Goal: Task Accomplishment & Management: Complete application form

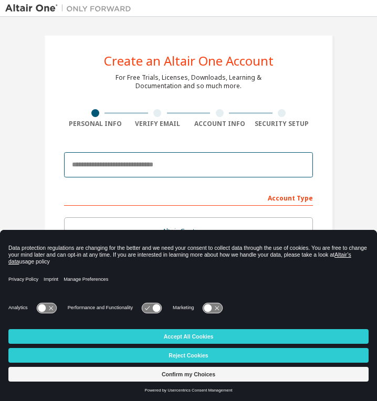
click at [183, 171] on input "email" at bounding box center [188, 164] width 249 height 25
type input "*"
type input "**********"
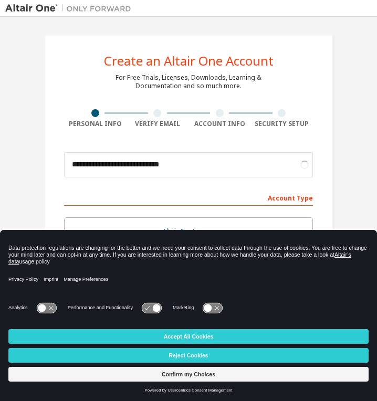
scroll to position [247, 0]
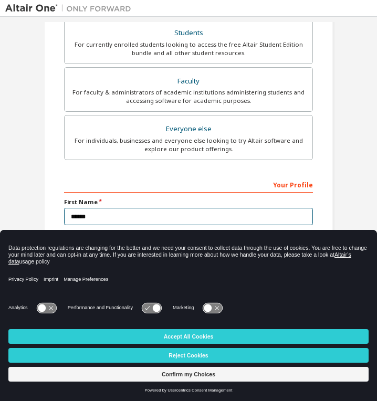
type input "******"
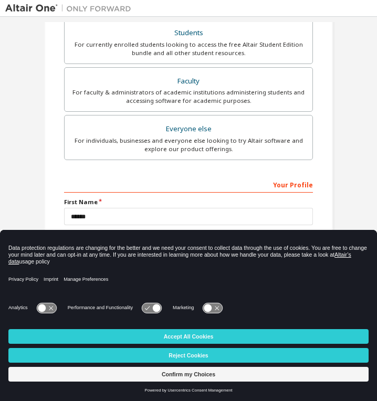
scroll to position [212, 0]
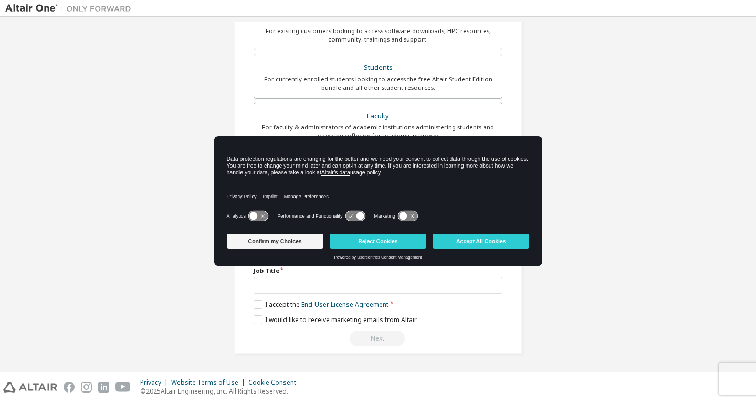
drag, startPoint x: 455, startPoint y: 164, endPoint x: 549, endPoint y: 156, distance: 94.4
click at [377, 156] on body "**********" at bounding box center [378, 201] width 756 height 402
click at [377, 182] on div "**********" at bounding box center [378, 88] width 746 height 556
drag, startPoint x: 302, startPoint y: 162, endPoint x: 414, endPoint y: 194, distance: 116.9
click at [377, 194] on div "Data protection regulations are changing for the better and we need your consen…" at bounding box center [378, 173] width 328 height 72
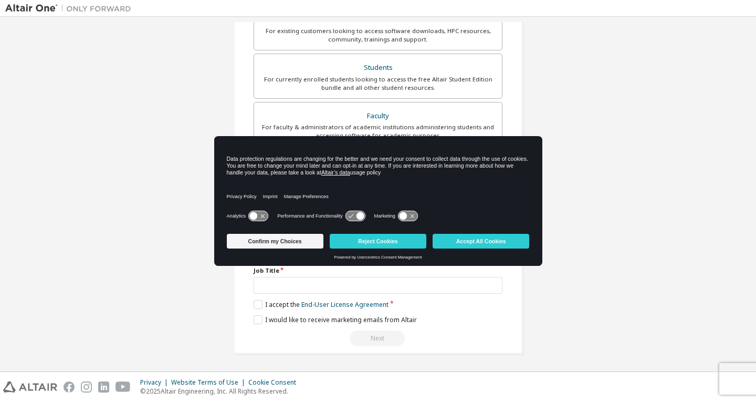
click at [377, 189] on div "Privacy Policy Imprint Manage Preferences" at bounding box center [378, 193] width 303 height 30
click at [377, 245] on button "Reject Cookies" at bounding box center [378, 241] width 97 height 15
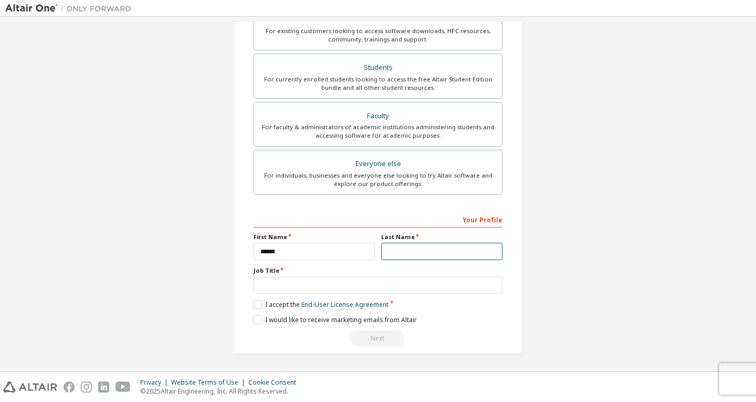
click at [377, 250] on input "text" at bounding box center [441, 251] width 121 height 17
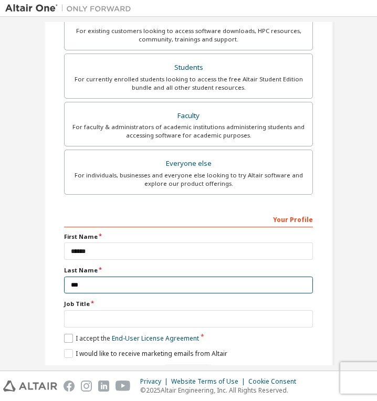
type input "***"
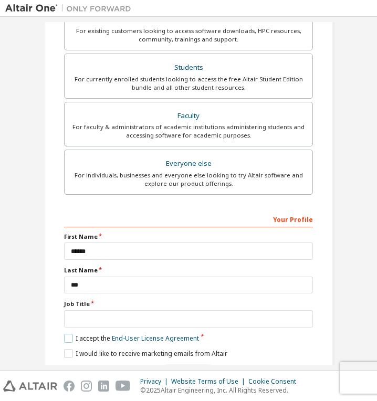
click at [65, 339] on label "I accept the End-User License Agreement" at bounding box center [131, 338] width 135 height 9
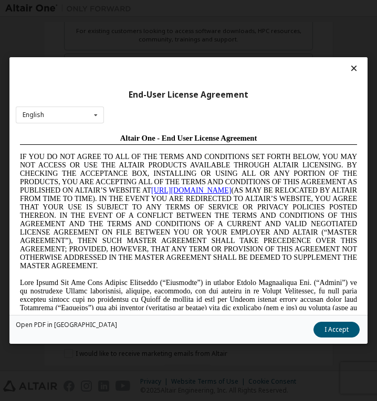
scroll to position [0, 0]
click at [347, 333] on button "I Accept" at bounding box center [337, 330] width 46 height 16
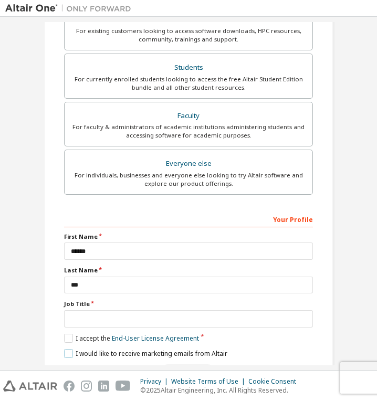
click at [64, 351] on label "I would like to receive marketing emails from Altair" at bounding box center [145, 353] width 163 height 9
click at [65, 351] on label "I would like to receive marketing emails from Altair" at bounding box center [145, 353] width 163 height 9
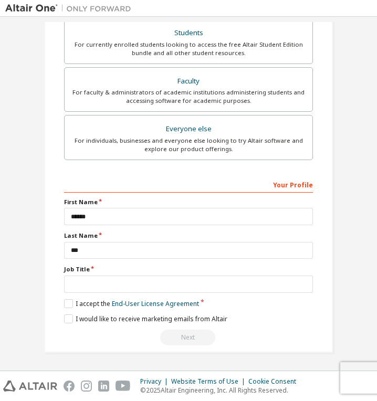
click at [189, 338] on div "Next" at bounding box center [188, 338] width 249 height 16
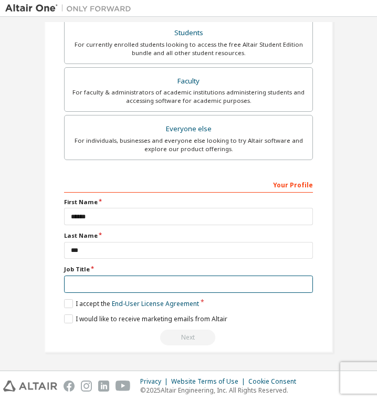
click at [105, 282] on input "text" at bounding box center [188, 284] width 249 height 17
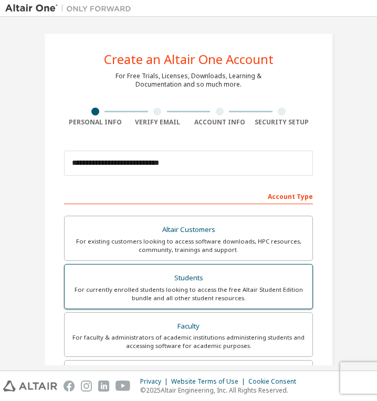
type input "*******"
click at [230, 282] on label "Students For currently enrolled students looking to access the free Altair Stud…" at bounding box center [188, 286] width 249 height 45
click at [168, 274] on div "Students" at bounding box center [188, 278] width 235 height 15
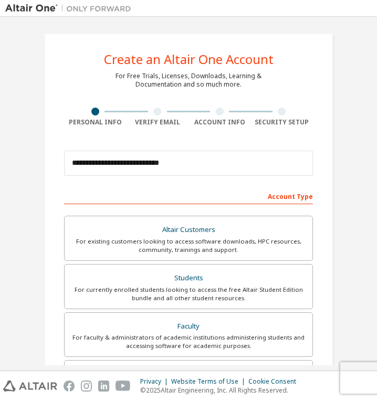
scroll to position [247, 0]
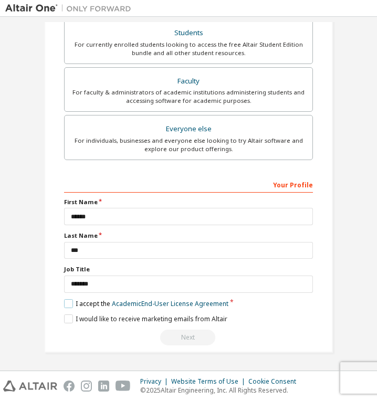
click at [80, 300] on label "I accept the Academic End-User License Agreement" at bounding box center [146, 303] width 164 height 9
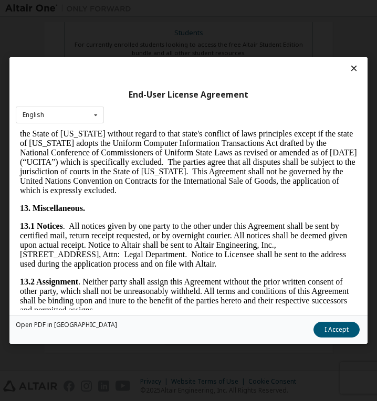
scroll to position [2451, 0]
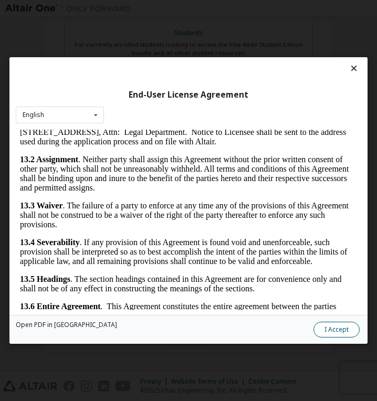
click at [325, 329] on button "I Accept" at bounding box center [337, 330] width 46 height 16
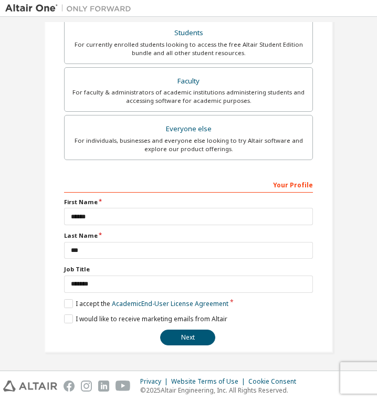
click at [202, 329] on div "**********" at bounding box center [188, 261] width 249 height 170
click at [194, 337] on button "Next" at bounding box center [187, 338] width 55 height 16
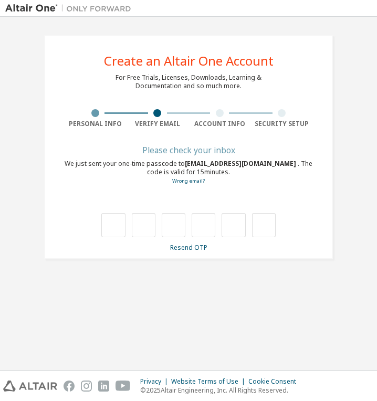
scroll to position [0, 0]
type input "*"
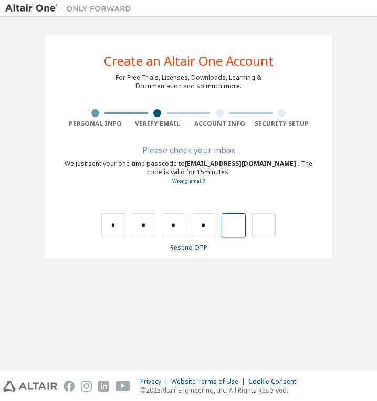
type input "*"
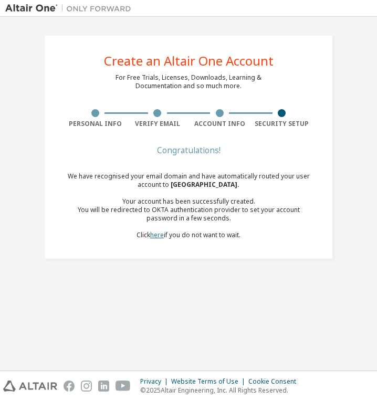
click at [160, 237] on link "here" at bounding box center [157, 235] width 14 height 9
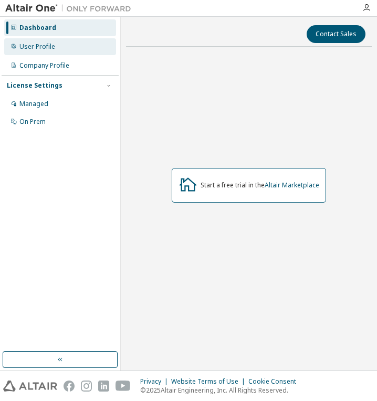
click at [79, 43] on div "User Profile" at bounding box center [60, 46] width 112 height 17
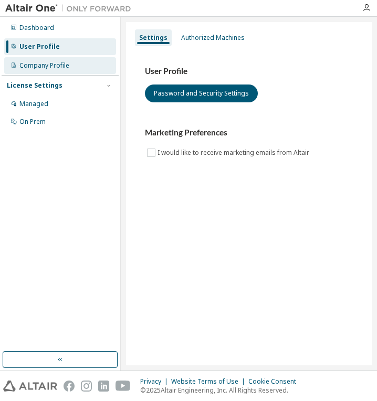
click at [62, 64] on div "Company Profile" at bounding box center [44, 65] width 50 height 8
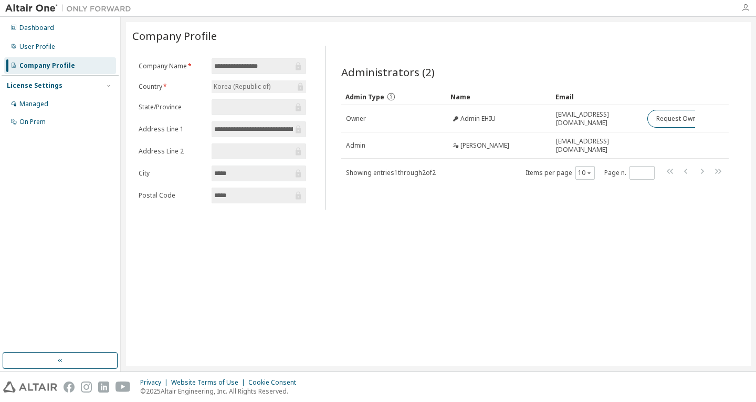
click at [377, 9] on icon "button" at bounding box center [746, 8] width 8 height 8
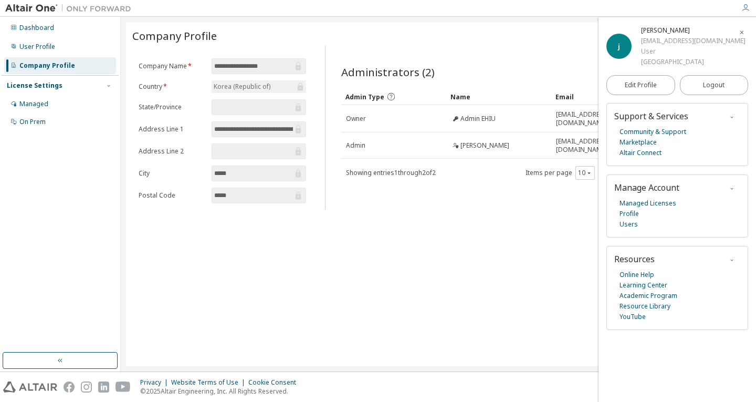
click at [377, 33] on icon "button" at bounding box center [742, 32] width 6 height 6
